Goal: Task Accomplishment & Management: Use online tool/utility

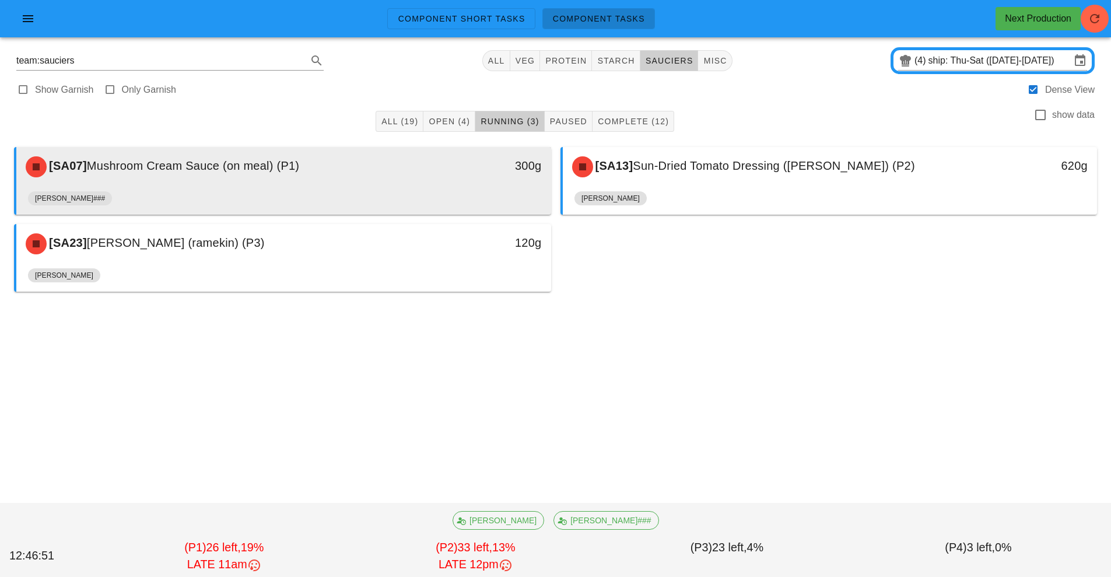
click at [434, 183] on div "300g" at bounding box center [482, 166] width 132 height 35
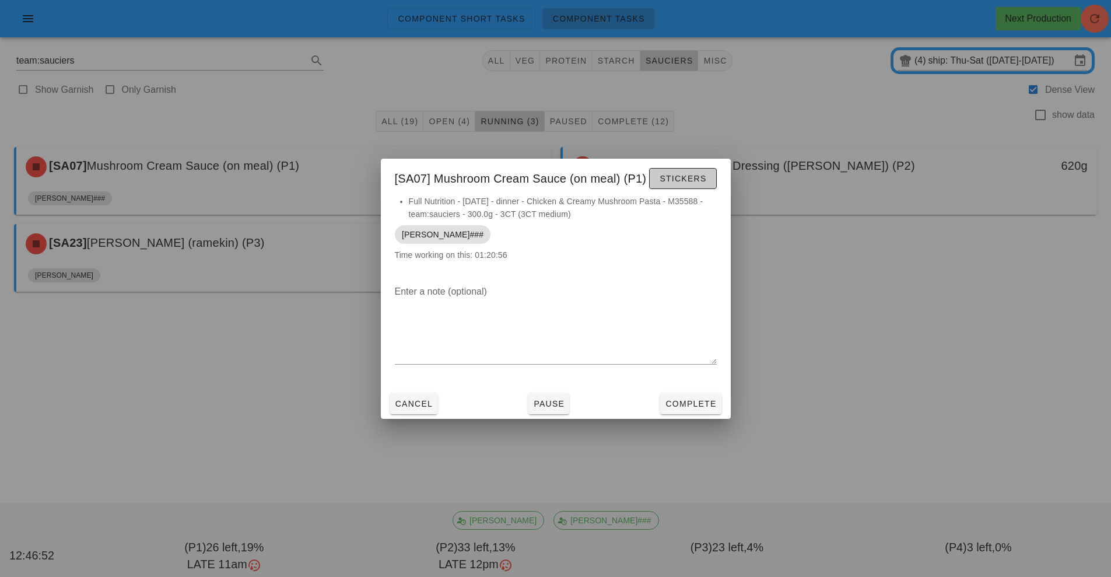
click at [675, 177] on span "Stickers" at bounding box center [682, 178] width 47 height 9
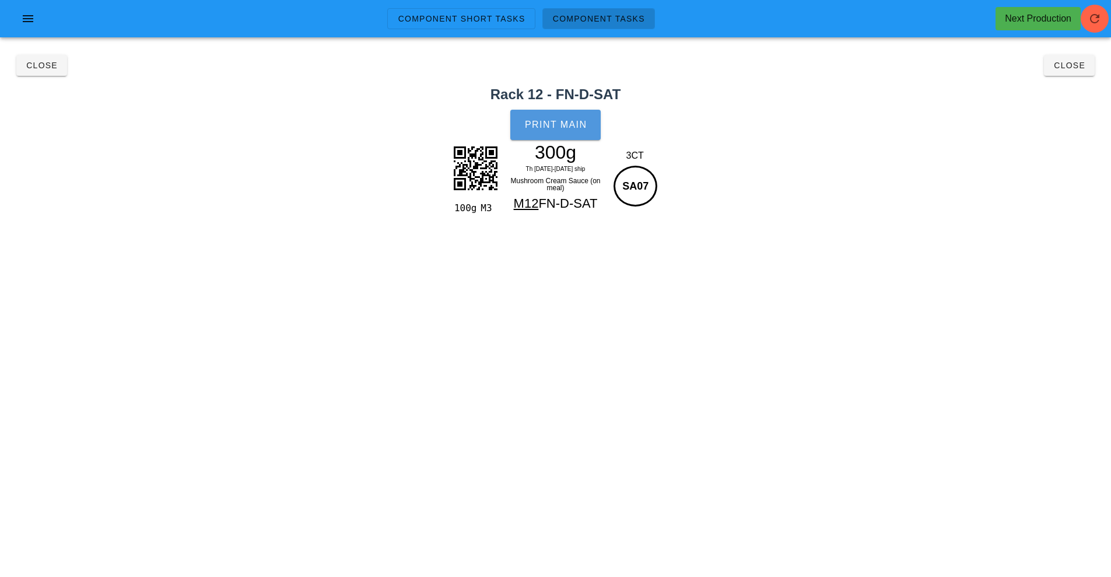
click at [560, 122] on span "Print Main" at bounding box center [555, 125] width 63 height 10
click at [33, 69] on span "Close" at bounding box center [42, 65] width 32 height 9
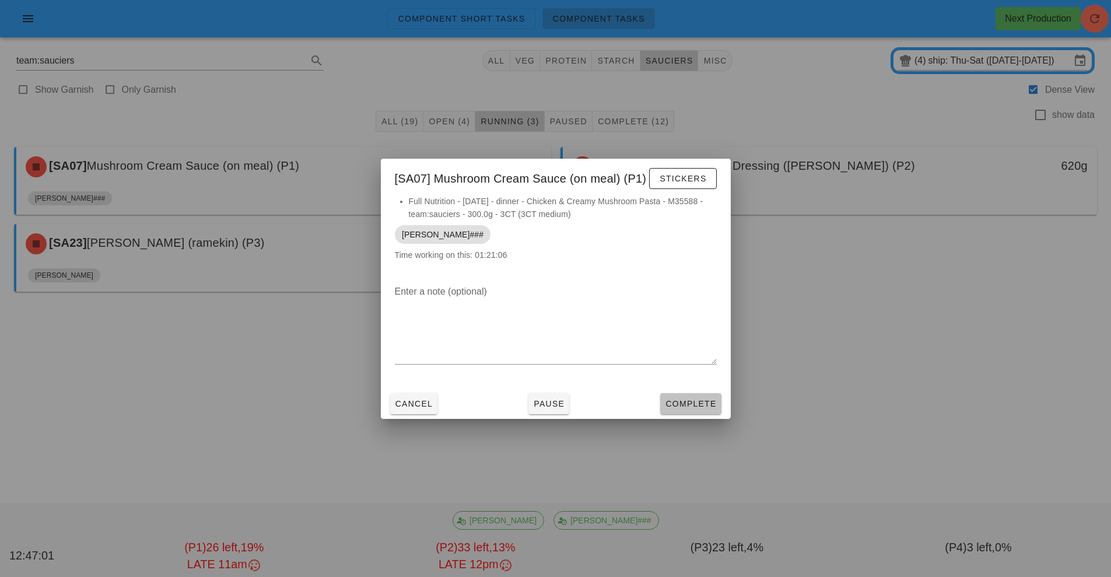
click at [675, 393] on button "Complete" at bounding box center [690, 403] width 61 height 21
